Goal: Obtain resource: Obtain resource

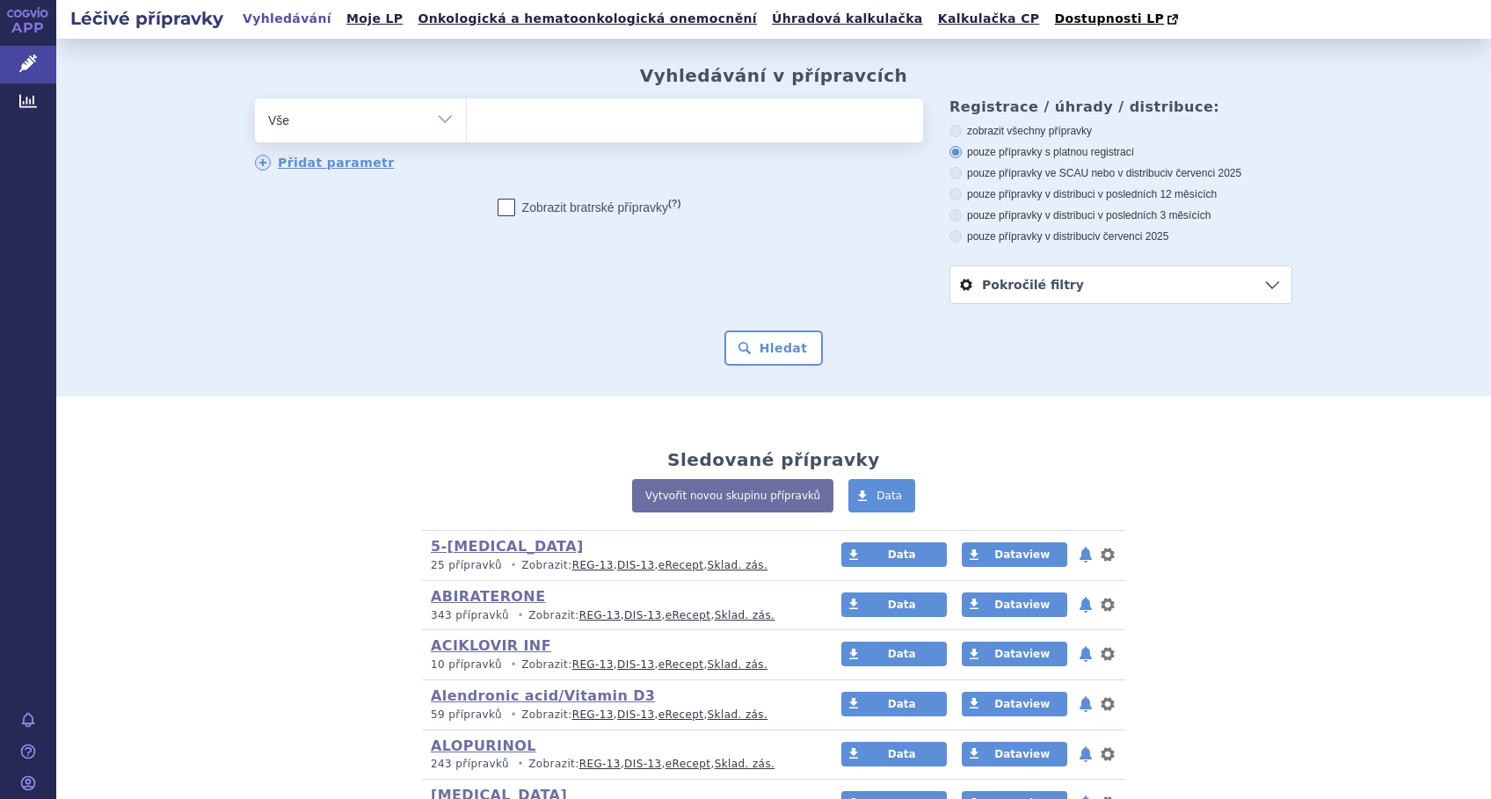
click at [535, 131] on ul at bounding box center [695, 116] width 456 height 37
click at [467, 131] on select at bounding box center [466, 120] width 1 height 44
type input "KA"
type input "KAP"
type input "KAPE"
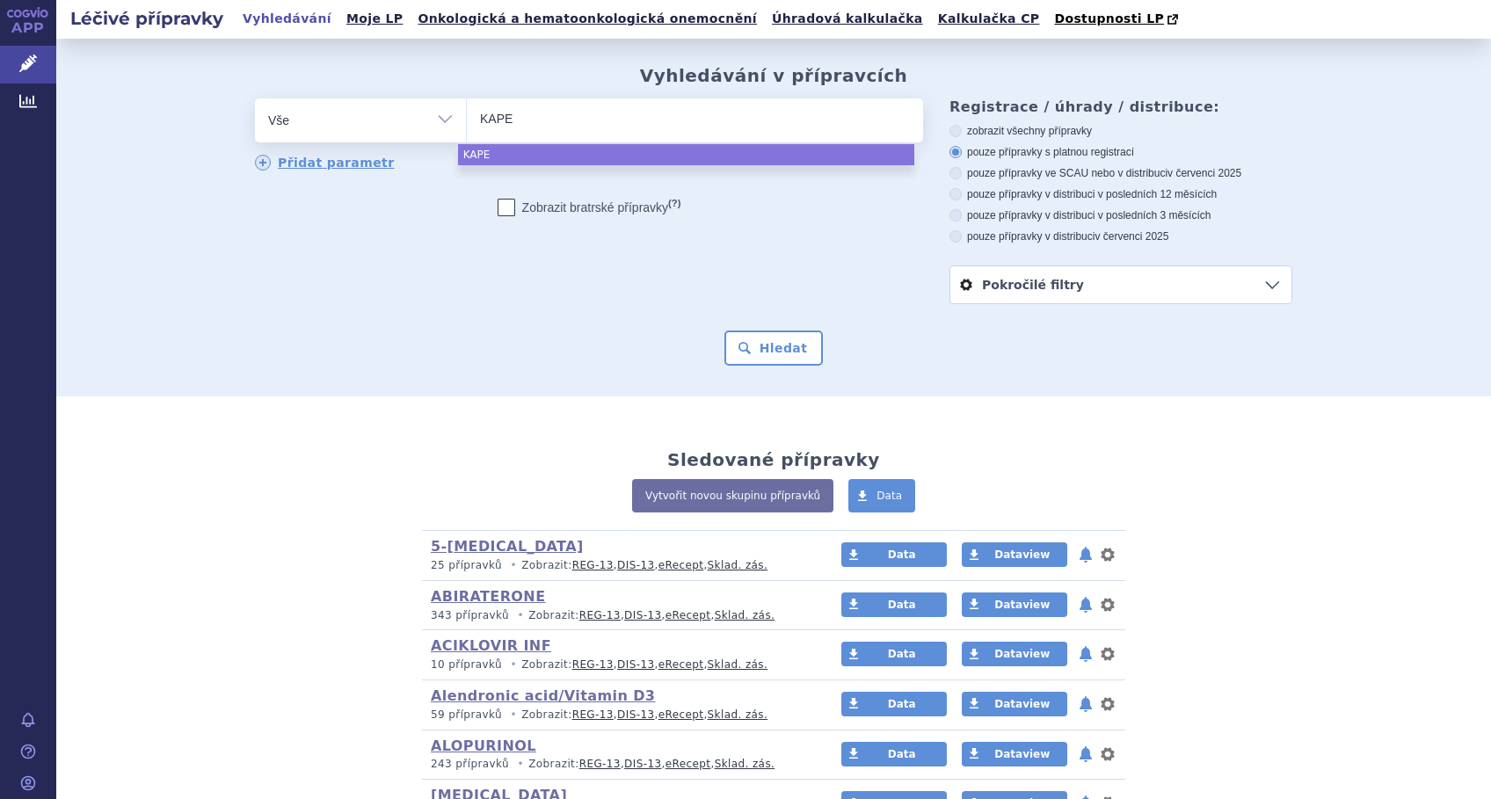
type input "KAPEC"
type input "KAPECI"
type input "KAPECIT"
type input "KAPECITA"
select select "KAPECITA"
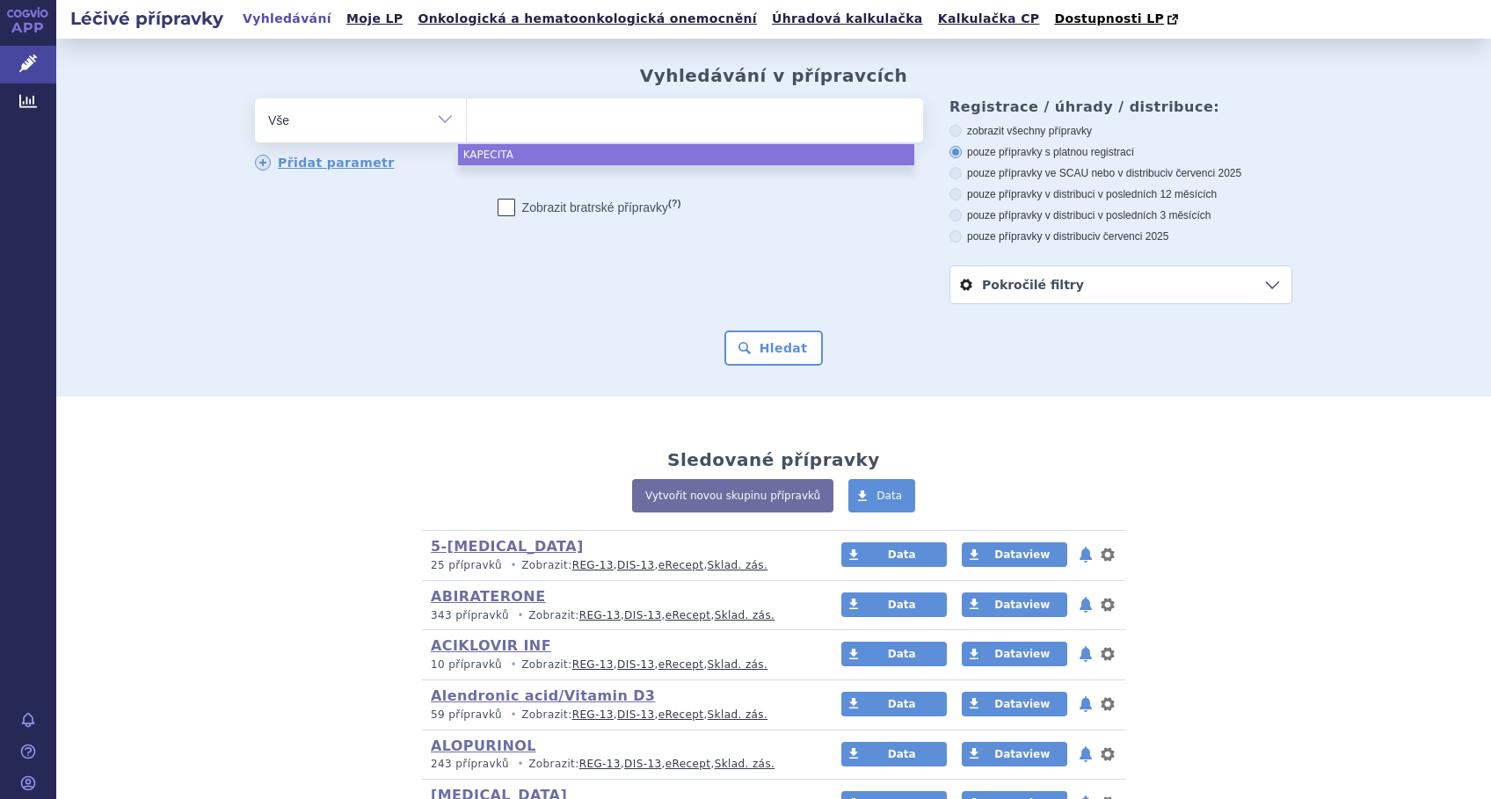
click at [811, 363] on div "Hledat" at bounding box center [773, 347] width 1037 height 35
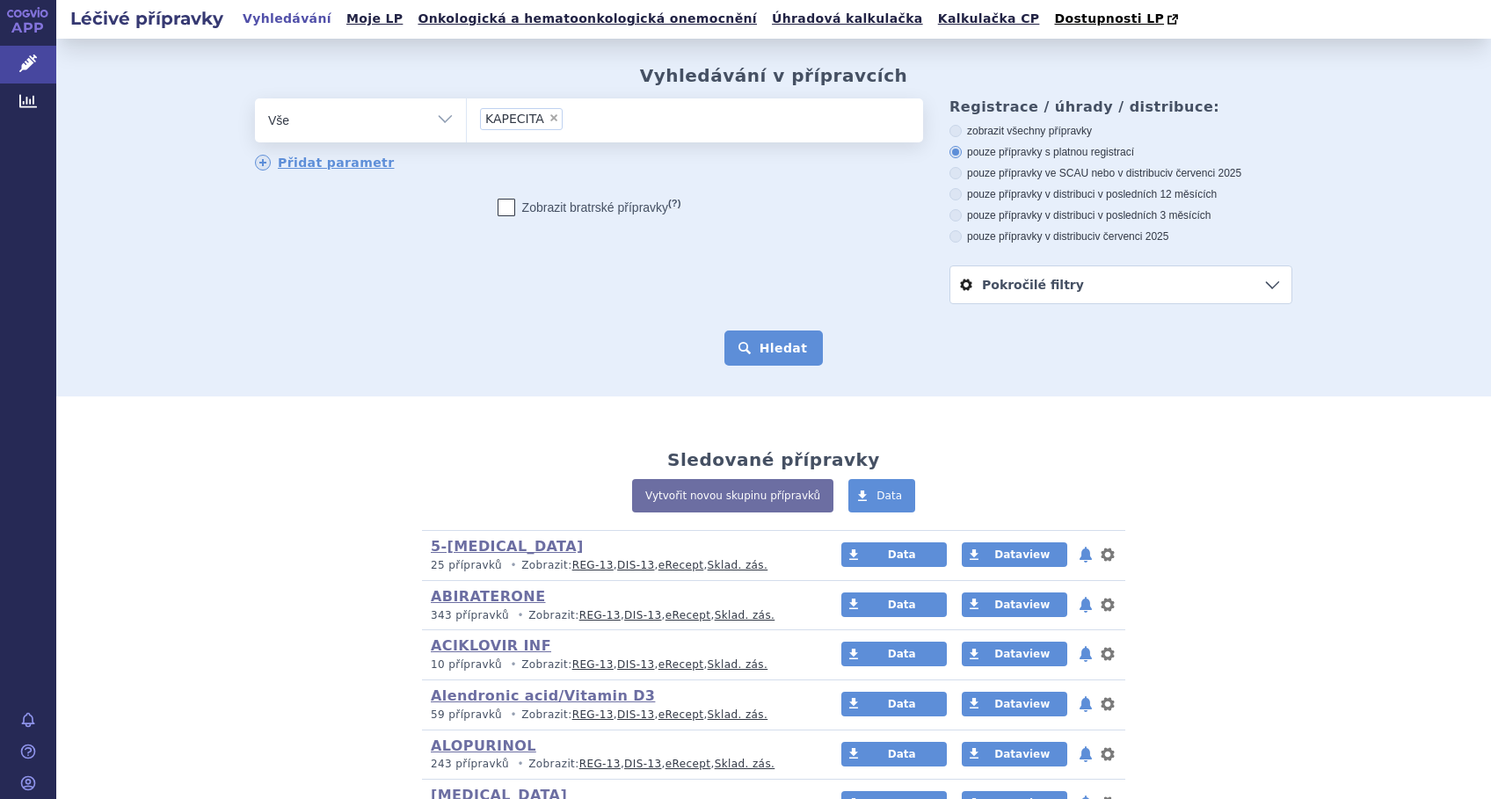
click at [759, 334] on button "Hledat" at bounding box center [773, 347] width 99 height 35
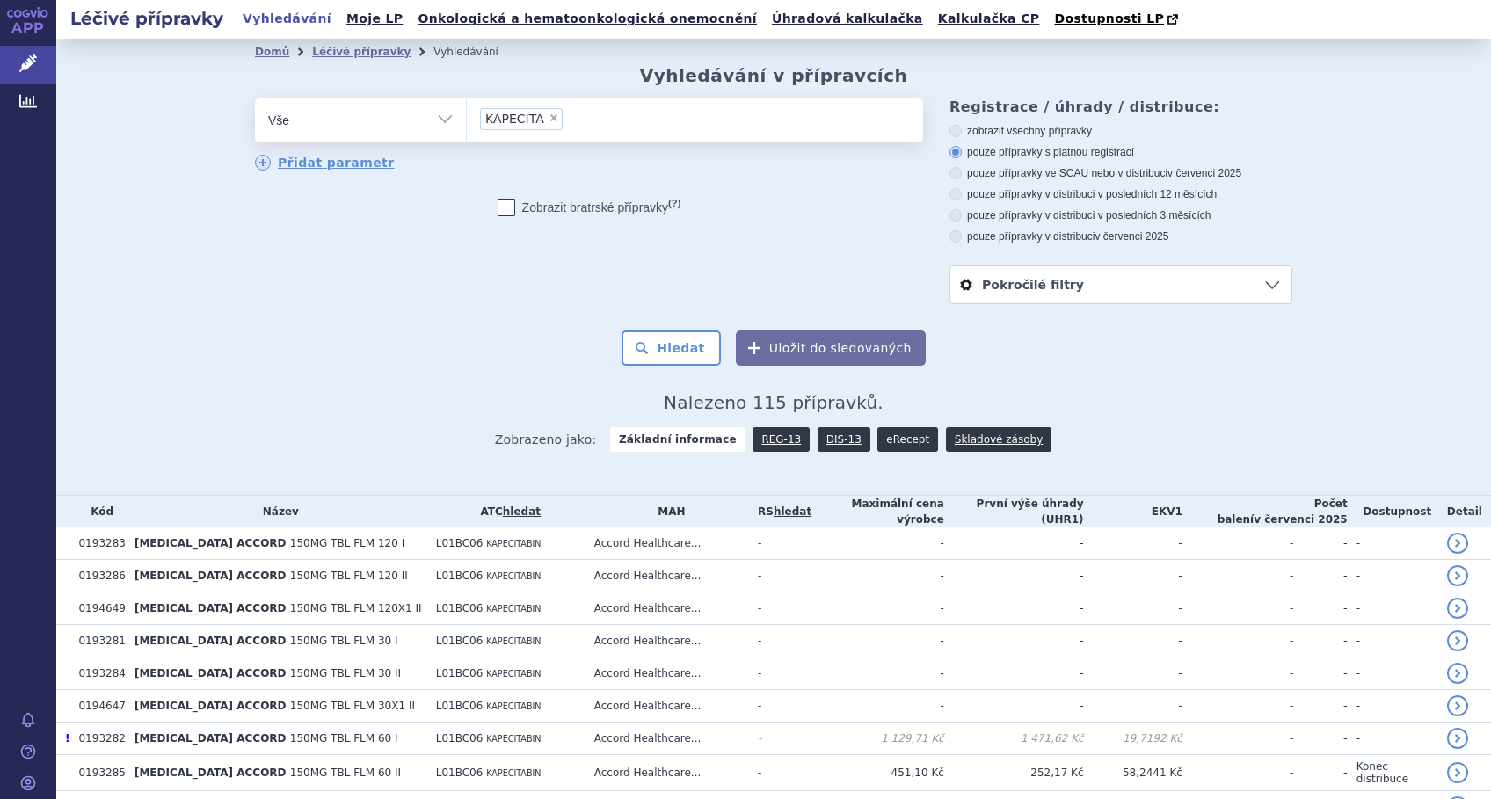
click at [890, 442] on link "eRecept" at bounding box center [907, 439] width 61 height 25
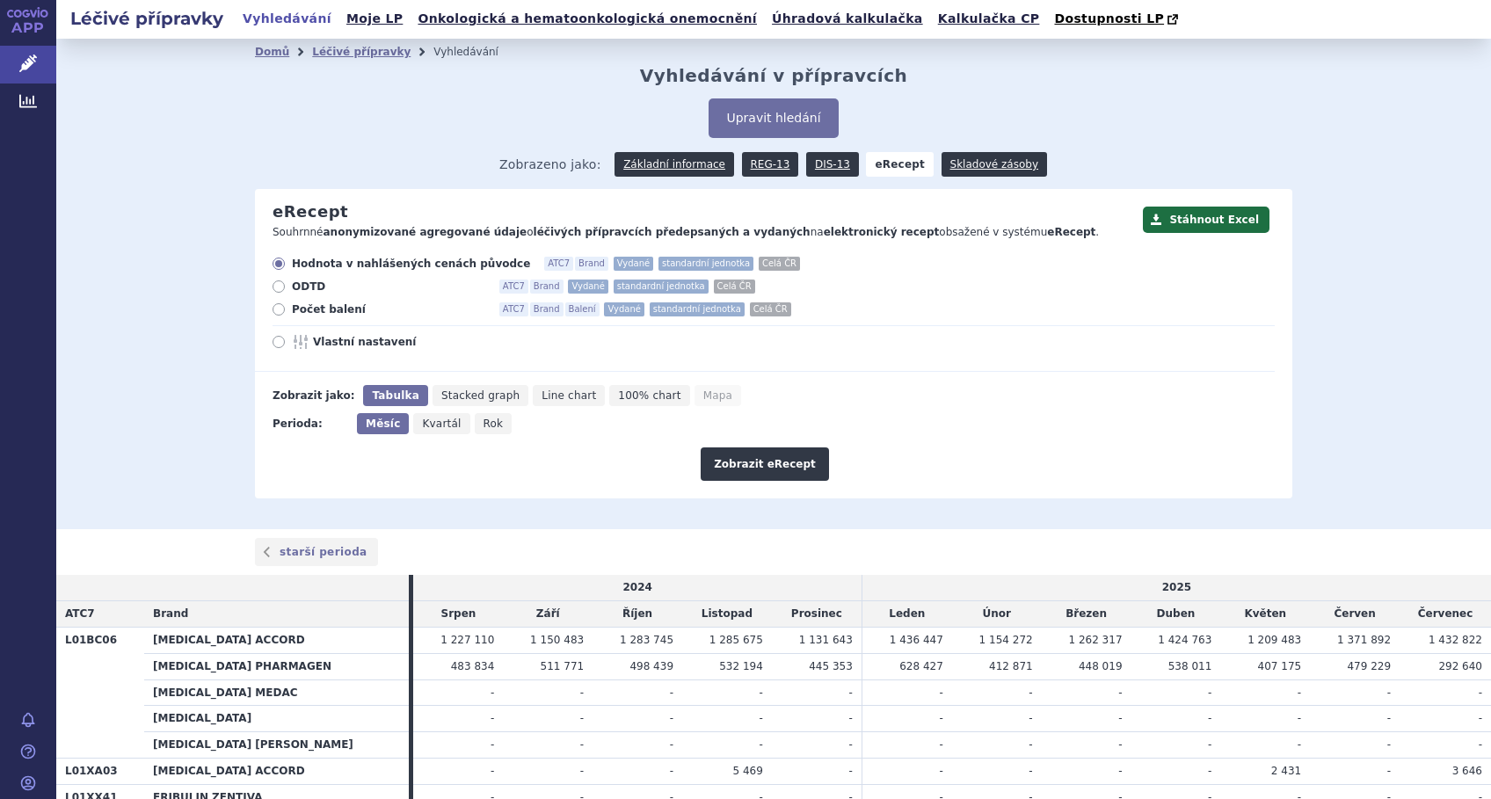
click at [272, 343] on icon at bounding box center [278, 342] width 12 height 12
click at [274, 343] on input "Vlastní nastavení" at bounding box center [279, 343] width 11 height 11
radio input "true"
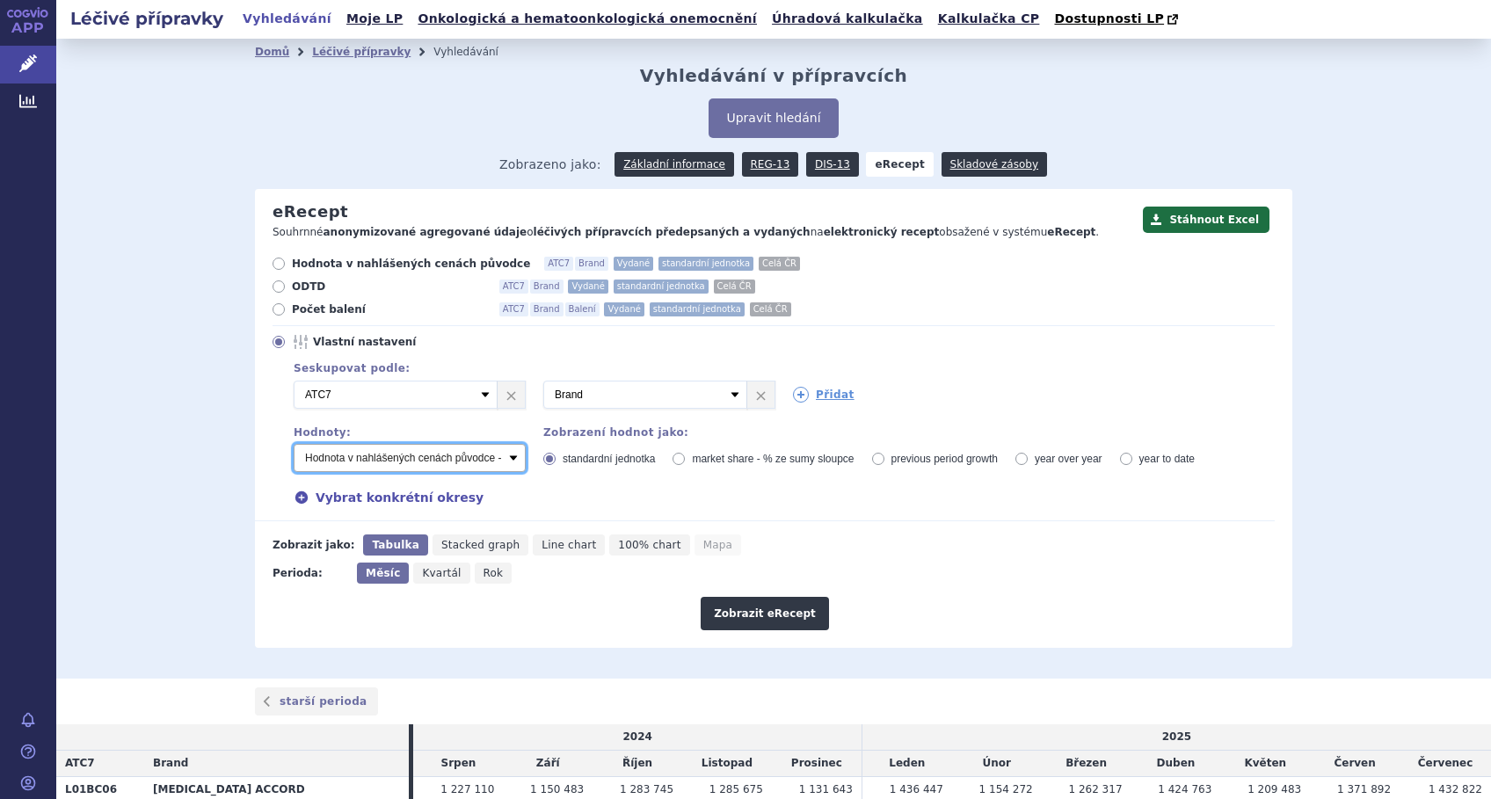
click at [504, 456] on select "Počet balení - vydané Hodnota v nahlášených cenách původce - vydané Hodnota v m…" at bounding box center [410, 458] width 232 height 28
select select "vydanePackages"
click at [294, 445] on select "Počet balení - vydané Hodnota v nahlášených cenách původce - vydané Hodnota v m…" at bounding box center [410, 458] width 232 height 28
click at [813, 395] on link "Přidat" at bounding box center [824, 395] width 62 height 16
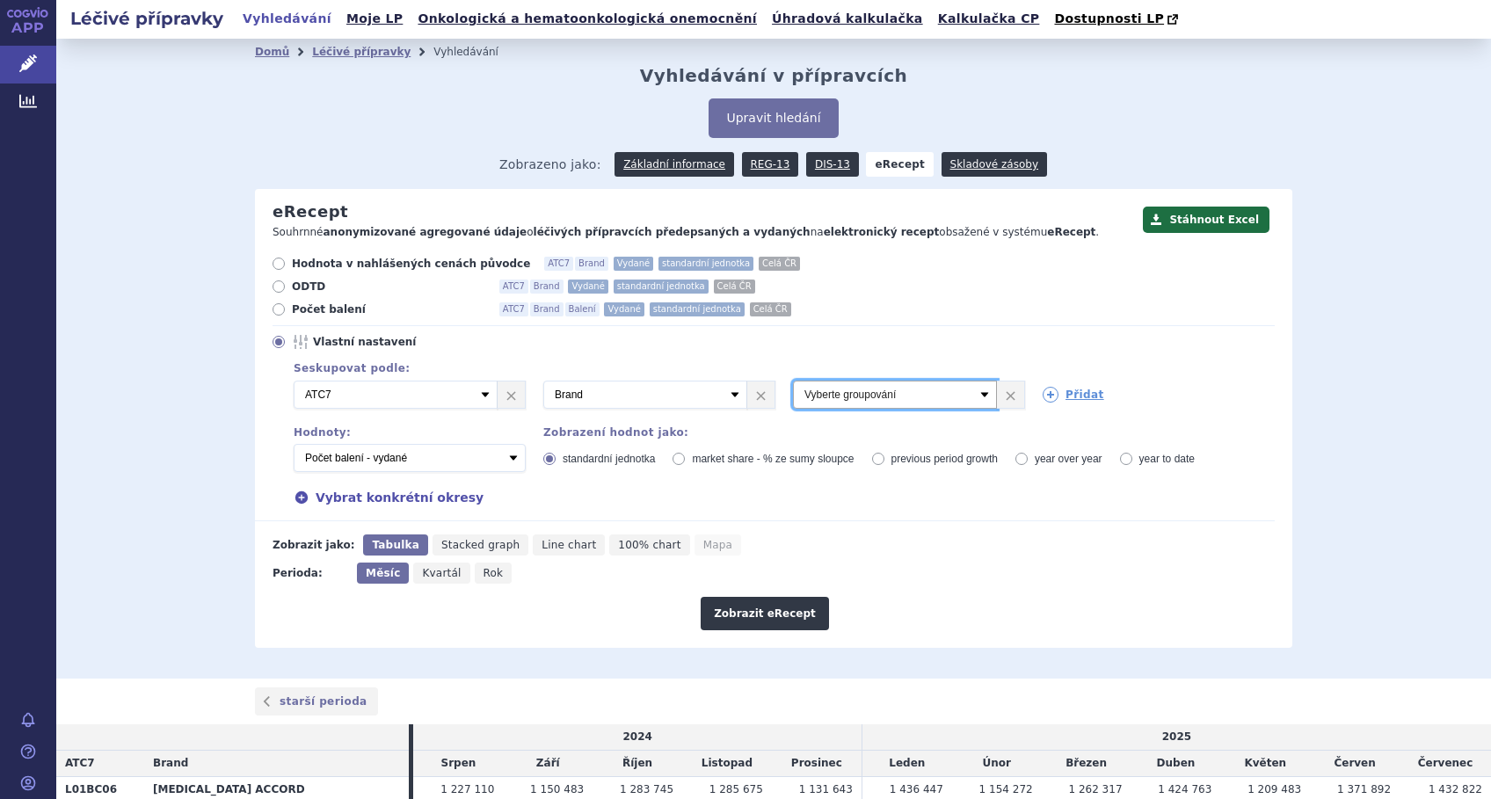
click at [813, 395] on select "Vyberte groupování ATC3 ATC5 ATC7 Brand Balení Síla Forma SÚKL kód MAH VPOIS Re…" at bounding box center [895, 395] width 204 height 28
select select "dosageStrength"
click at [793, 381] on select "Vyberte groupování ATC3 ATC5 ATC7 Brand Balení Síla Forma SÚKL kód MAH VPOIS Re…" at bounding box center [895, 395] width 204 height 28
click at [1069, 395] on link "Přidat" at bounding box center [1073, 395] width 62 height 16
click at [1075, 392] on select "Vyberte groupování ATC3 ATC5 ATC7 Brand Balení Síla Forma SÚKL kód MAH VPOIS Re…" at bounding box center [1144, 395] width 204 height 28
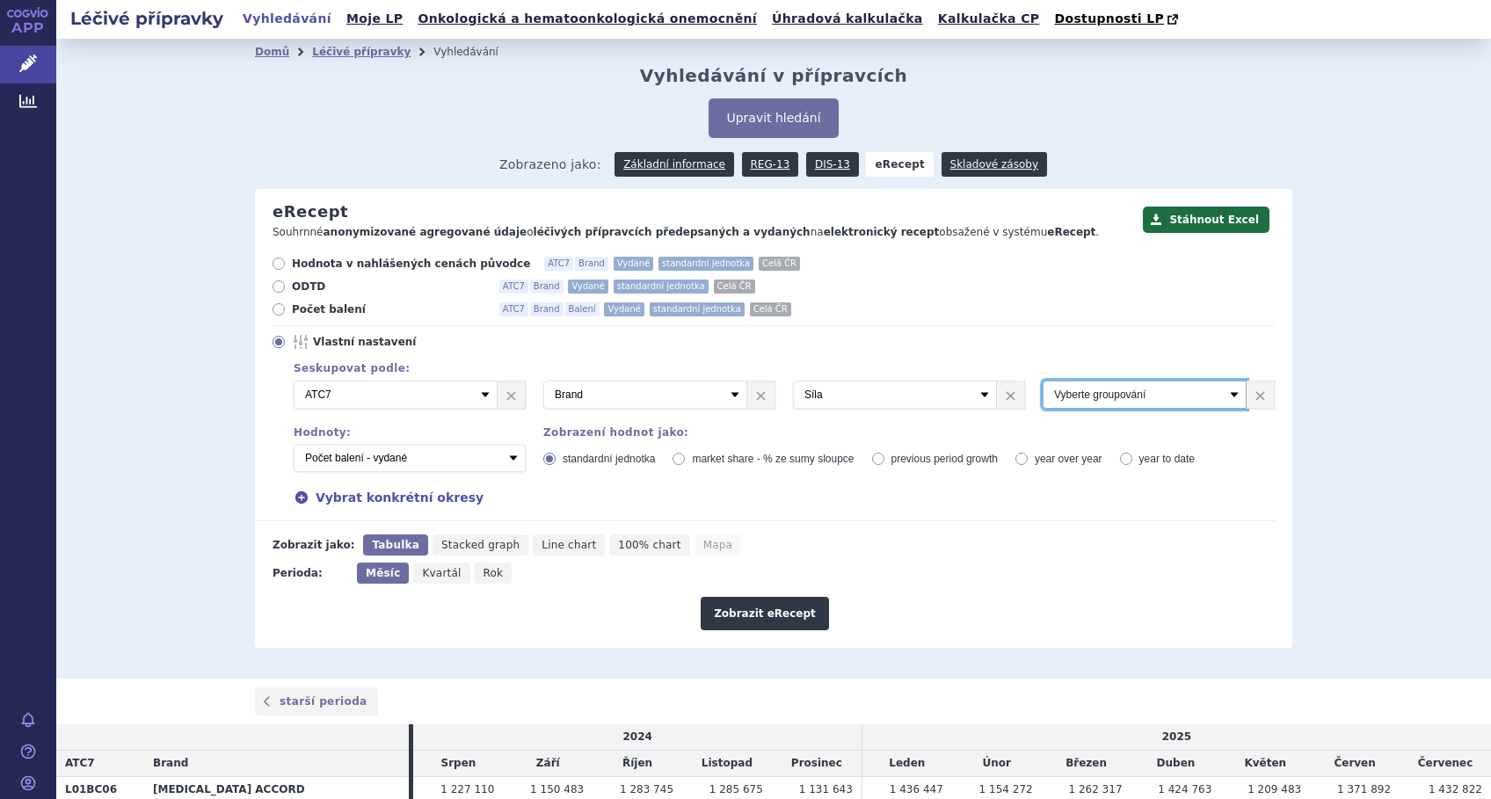
select select "districtName"
click at [1042, 381] on select "Vyberte groupování ATC3 ATC5 ATC7 Brand Balení Síla Forma SÚKL kód MAH VPOIS Re…" at bounding box center [1144, 395] width 204 height 28
click at [743, 615] on button "Zobrazit eRecept" at bounding box center [765, 613] width 128 height 33
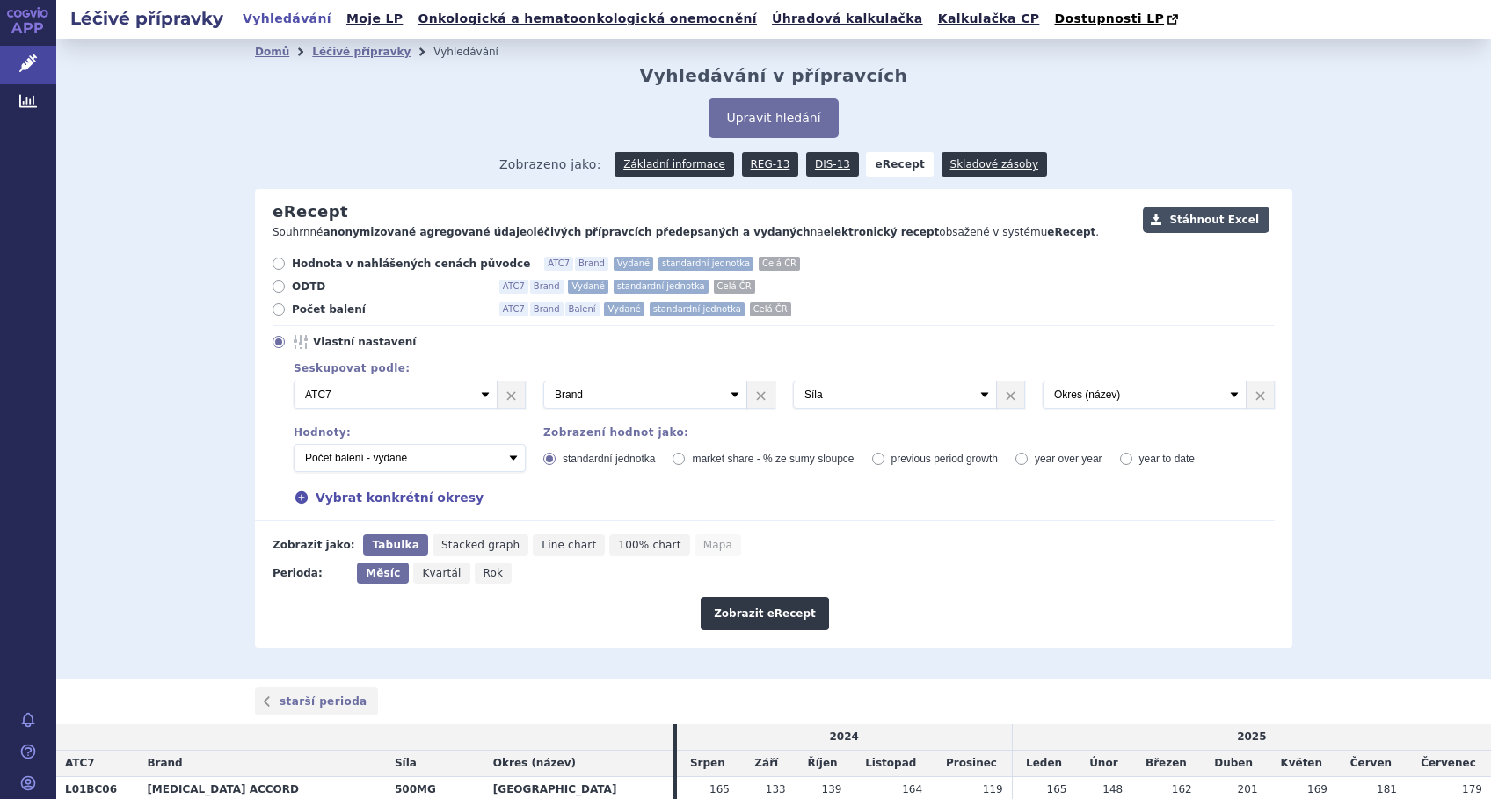
click at [1210, 222] on button "Stáhnout Excel" at bounding box center [1206, 220] width 127 height 26
